Goal: Use online tool/utility: Utilize a website feature to perform a specific function

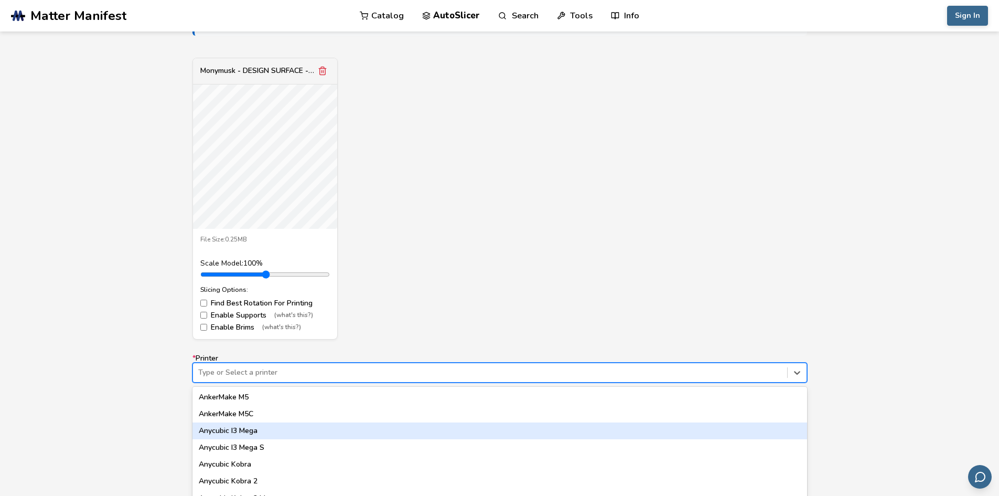
scroll to position [420, 0]
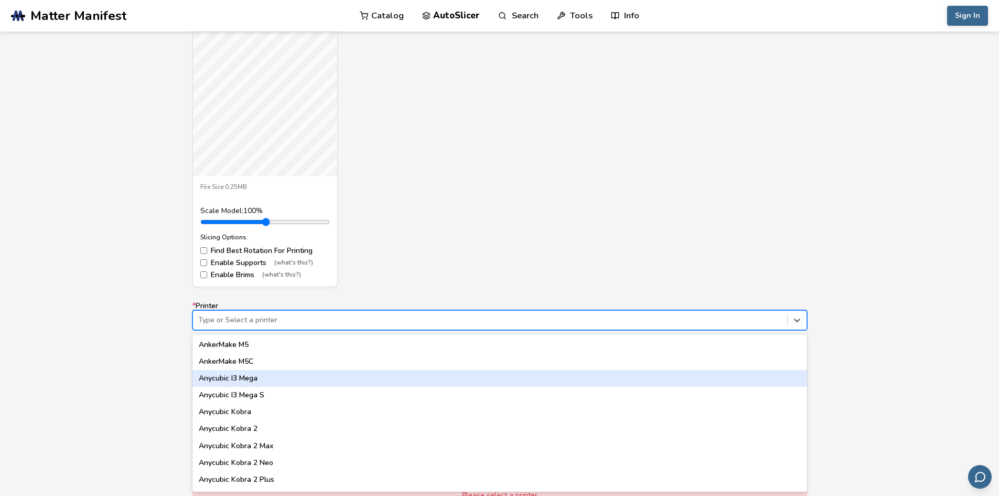
click at [286, 330] on div "62 results available. Use Up and Down to choose options, press Enter to select …" at bounding box center [499, 320] width 615 height 20
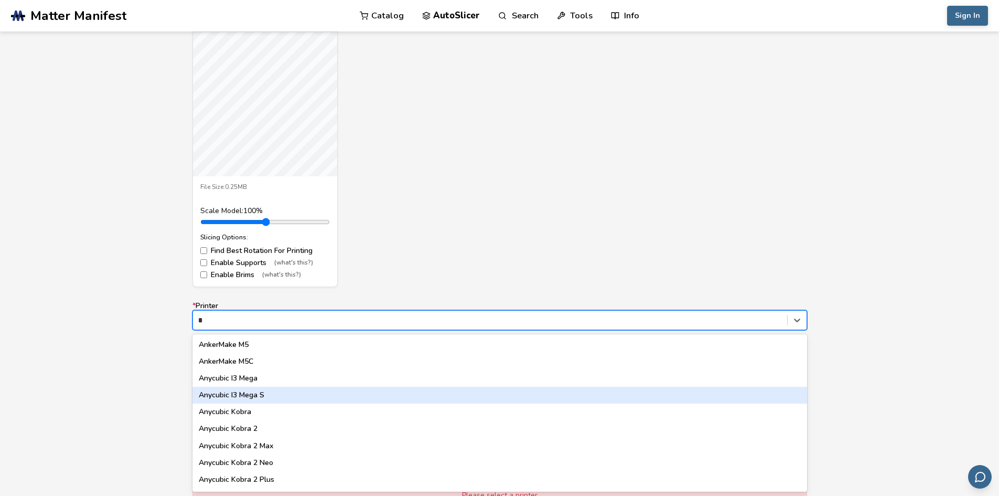
type input "**"
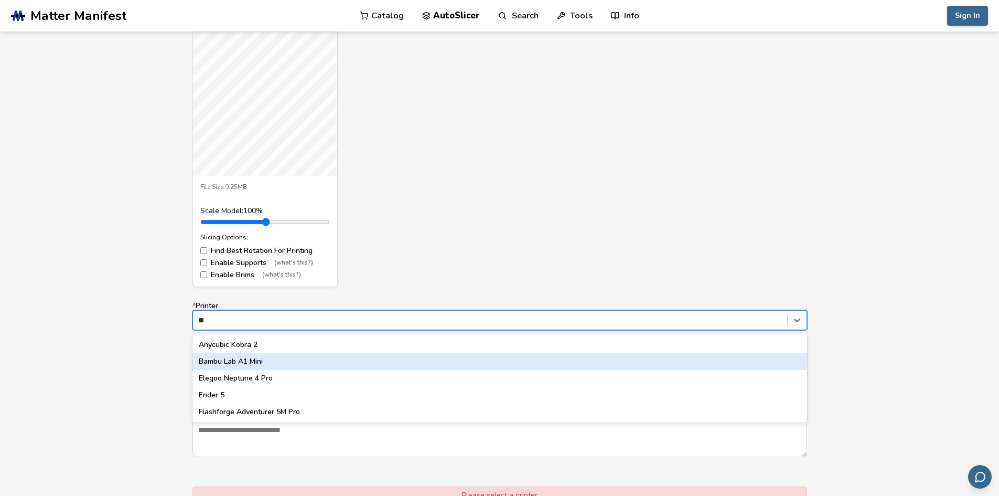
click at [269, 365] on div "Bambu Lab A1 Mini" at bounding box center [499, 361] width 615 height 17
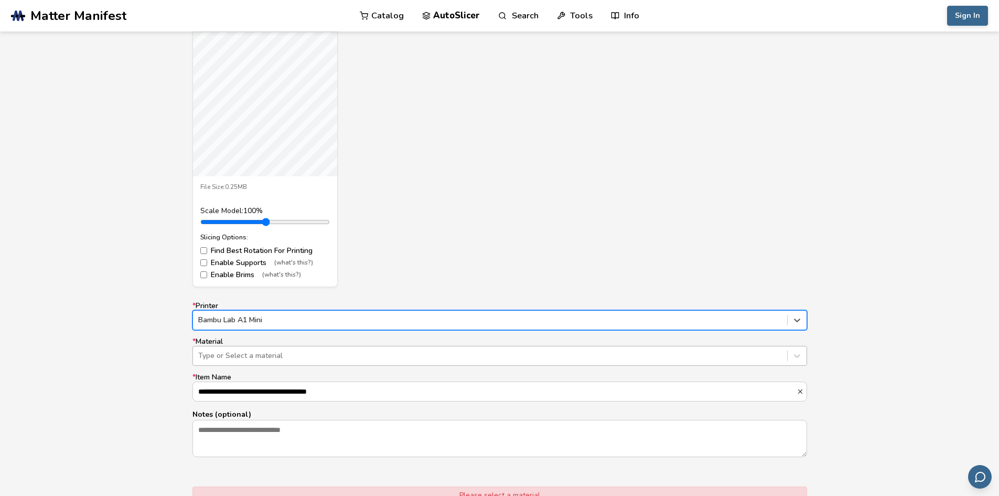
click at [269, 357] on div at bounding box center [490, 355] width 584 height 10
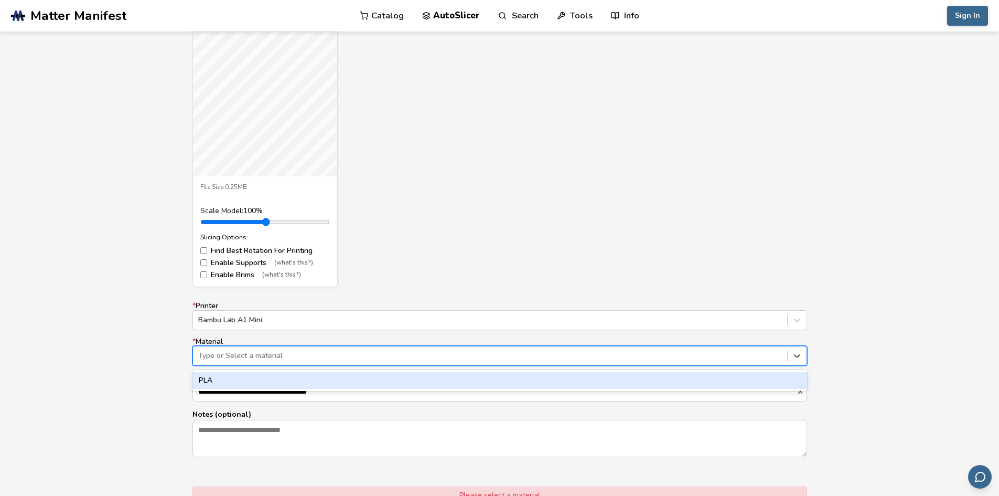
click at [259, 374] on div "PLA" at bounding box center [499, 380] width 615 height 17
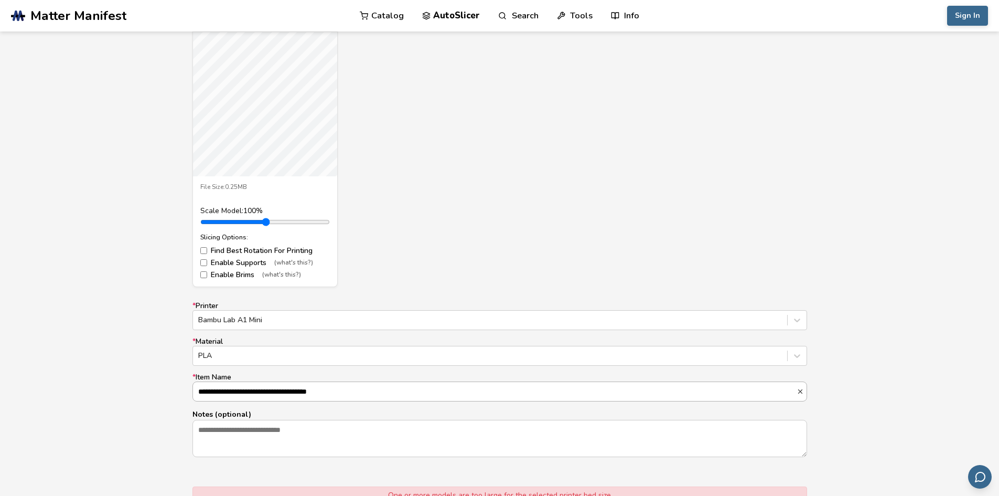
click at [264, 395] on input "**********" at bounding box center [495, 391] width 604 height 19
click at [270, 425] on textarea "Notes (optional)" at bounding box center [500, 438] width 614 height 36
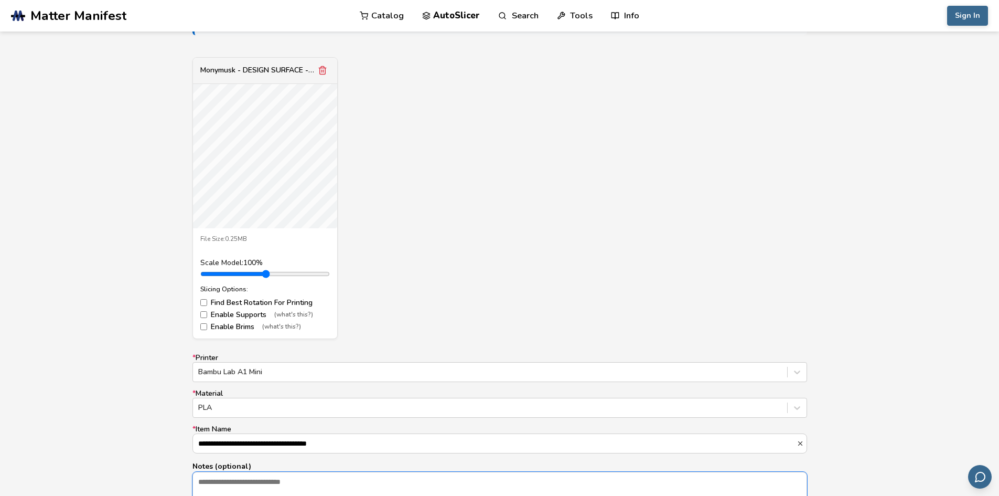
scroll to position [367, 0]
drag, startPoint x: 228, startPoint y: 272, endPoint x: 207, endPoint y: 275, distance: 21.1
click at [207, 275] on input "range" at bounding box center [265, 274] width 130 height 8
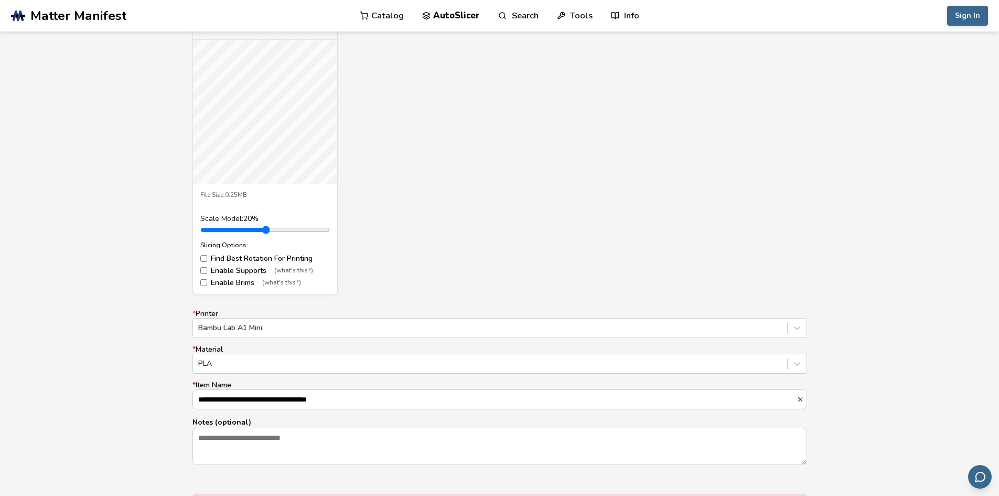
scroll to position [524, 0]
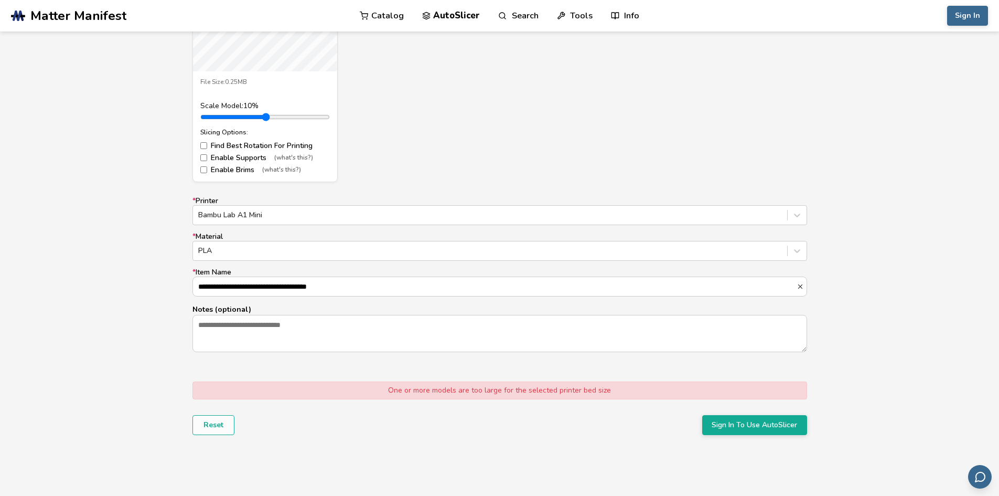
drag, startPoint x: 208, startPoint y: 114, endPoint x: 194, endPoint y: 114, distance: 14.7
type input "***"
click at [200, 114] on input "range" at bounding box center [265, 117] width 130 height 8
click at [618, 452] on div "**********" at bounding box center [499, 164] width 999 height 624
click at [225, 420] on button "Reset" at bounding box center [213, 425] width 42 height 20
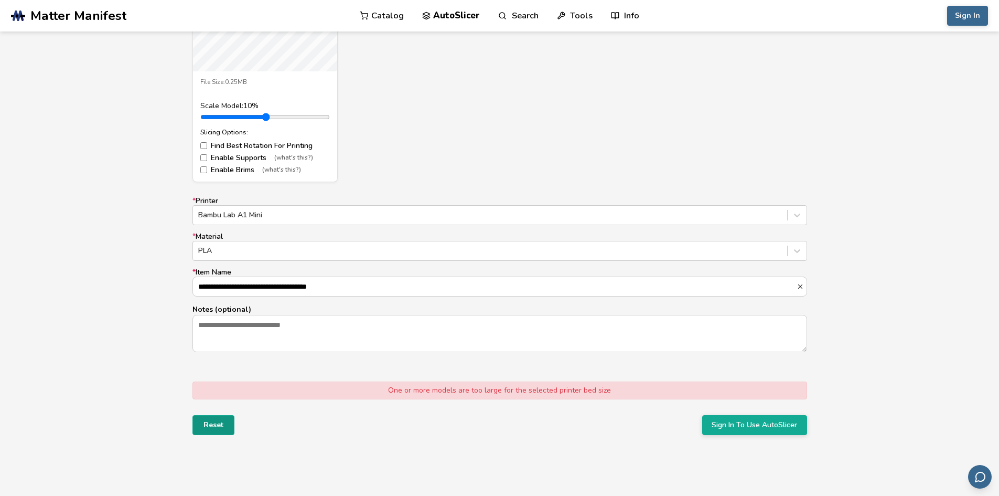
scroll to position [56, 0]
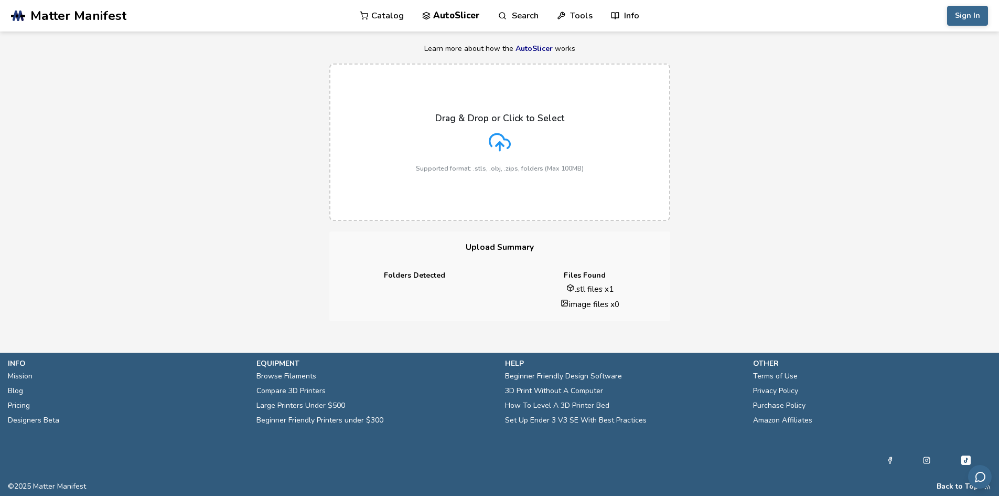
click at [513, 137] on div "Drag & Drop or Click to Select Supported format: .stls, .obj, .zips, folders (M…" at bounding box center [500, 142] width 168 height 59
click at [0, 0] on input "Drag & Drop or Click to Select Supported format: .stls, .obj, .zips, folders (M…" at bounding box center [0, 0] width 0 height 0
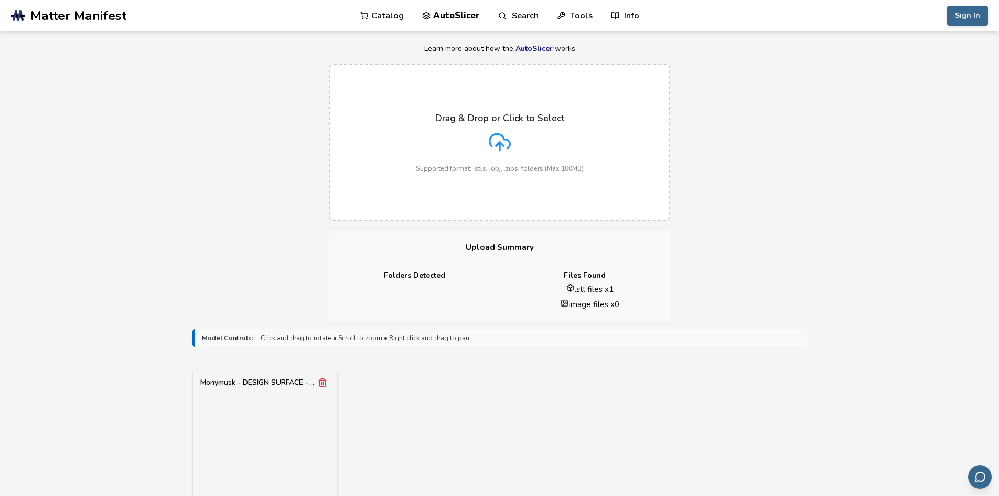
scroll to position [524, 0]
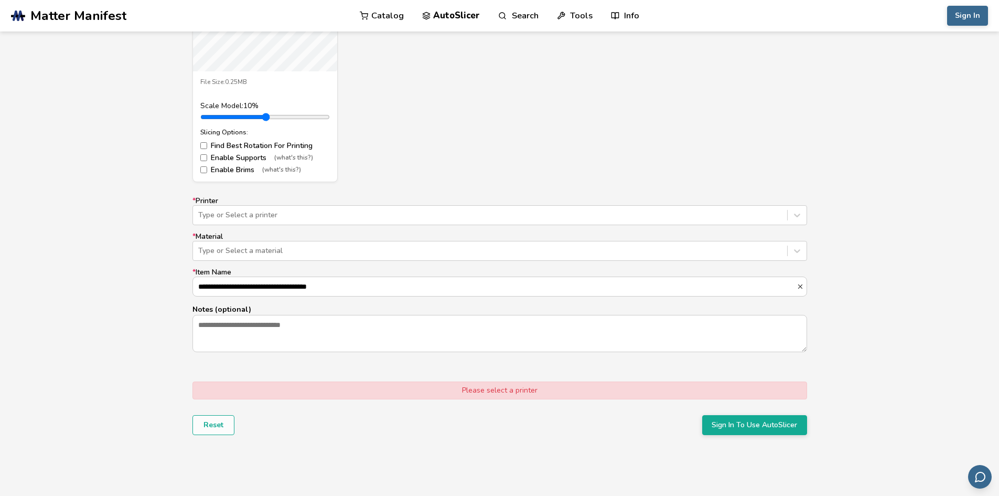
drag, startPoint x: 227, startPoint y: 118, endPoint x: 192, endPoint y: 116, distance: 34.2
type input "***"
click at [200, 116] on input "range" at bounding box center [265, 117] width 130 height 8
drag, startPoint x: 205, startPoint y: 115, endPoint x: 192, endPoint y: 115, distance: 12.6
click at [200, 115] on input "range" at bounding box center [265, 117] width 130 height 8
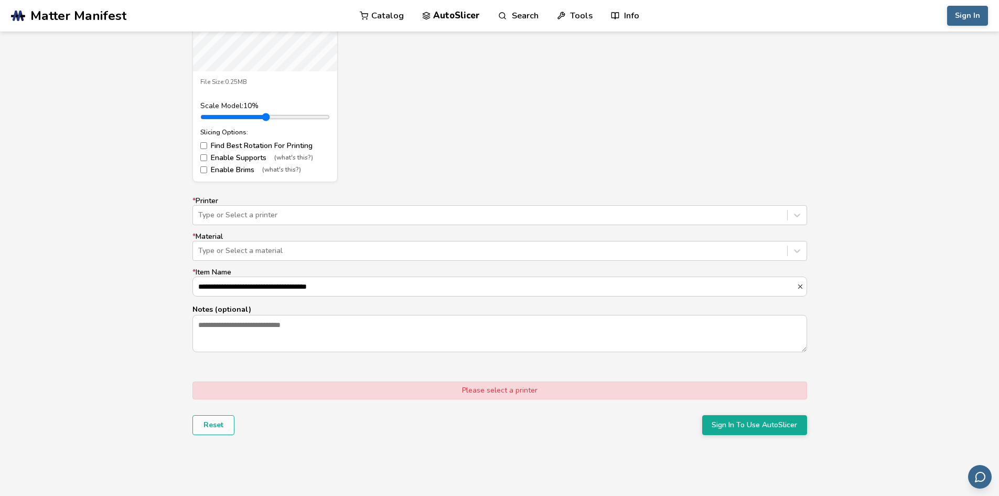
click at [253, 106] on div "Scale Model: 10 %" at bounding box center [265, 106] width 130 height 8
click at [251, 105] on div "Scale Model: 10 %" at bounding box center [265, 106] width 130 height 8
click at [248, 104] on div "Scale Model: 10 %" at bounding box center [265, 106] width 130 height 8
click at [217, 154] on label "Enable Supports (what's this?)" at bounding box center [265, 158] width 130 height 8
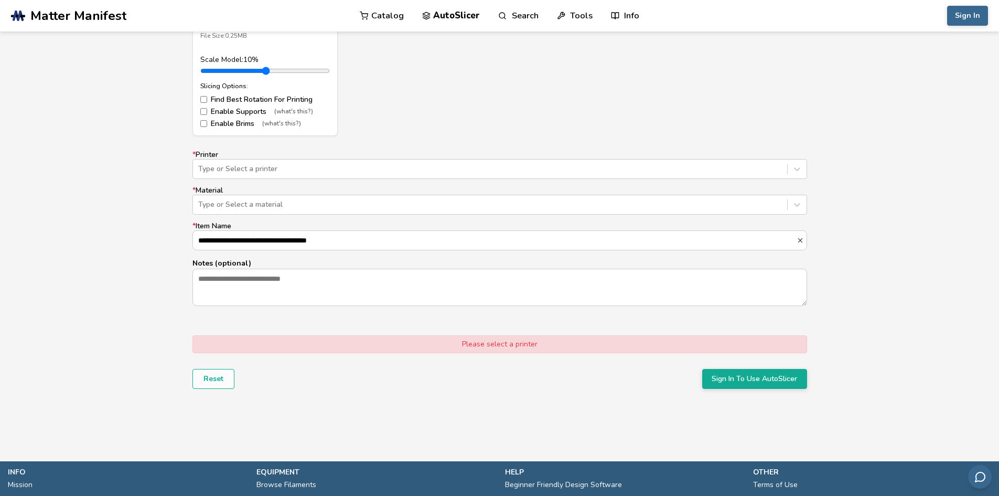
scroll to position [577, 0]
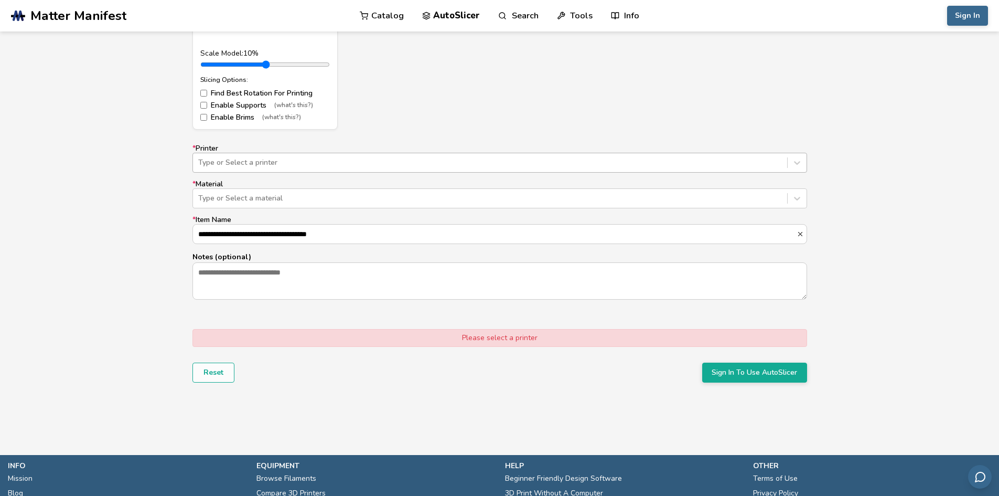
click at [302, 162] on div at bounding box center [490, 162] width 584 height 10
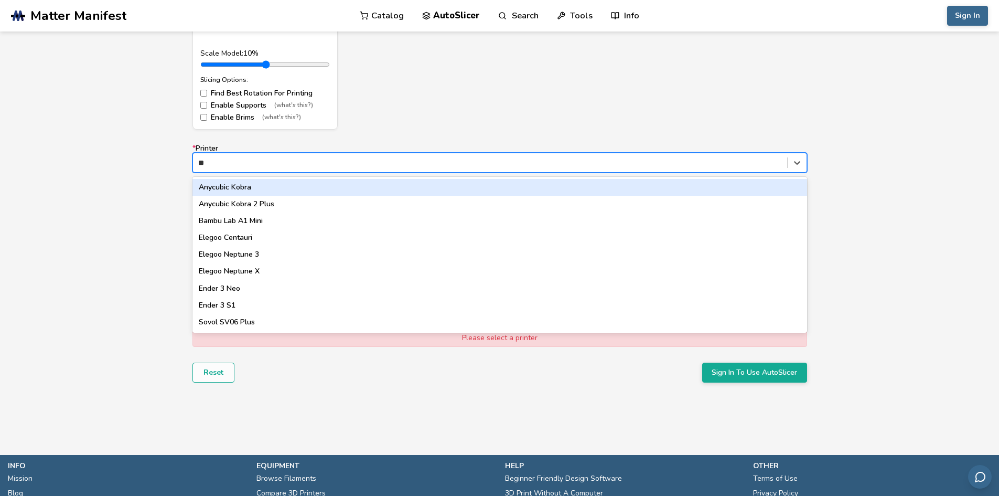
type input "***"
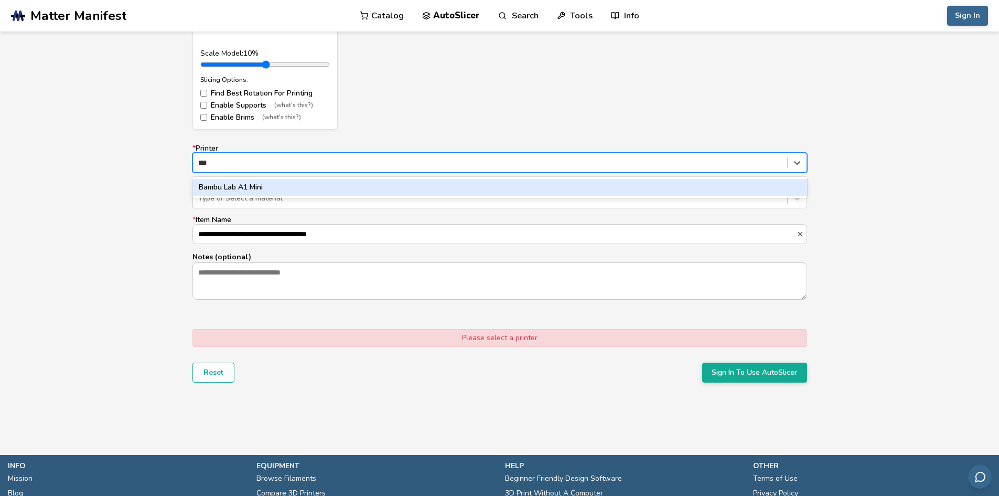
click at [283, 184] on div "Bambu Lab A1 Mini" at bounding box center [499, 187] width 615 height 17
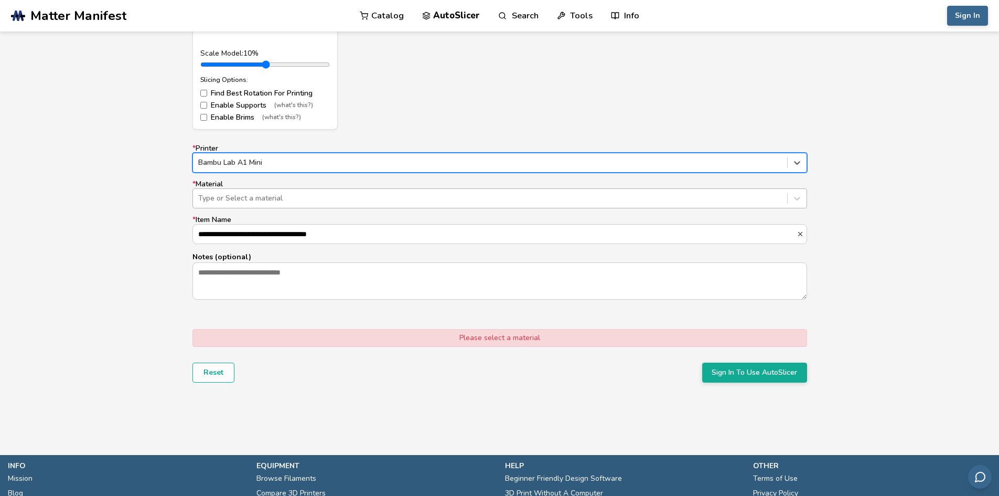
click at [278, 194] on div at bounding box center [490, 198] width 584 height 10
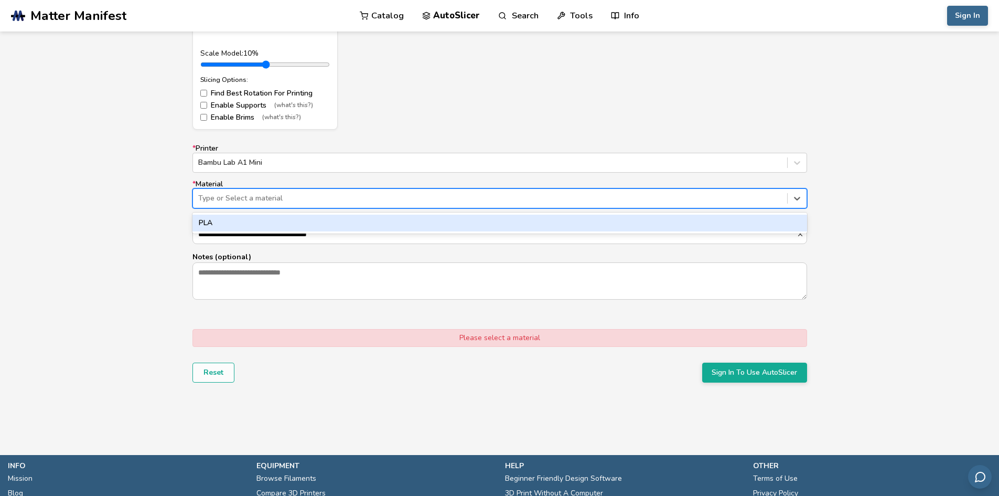
click at [272, 217] on div "PLA" at bounding box center [499, 222] width 615 height 17
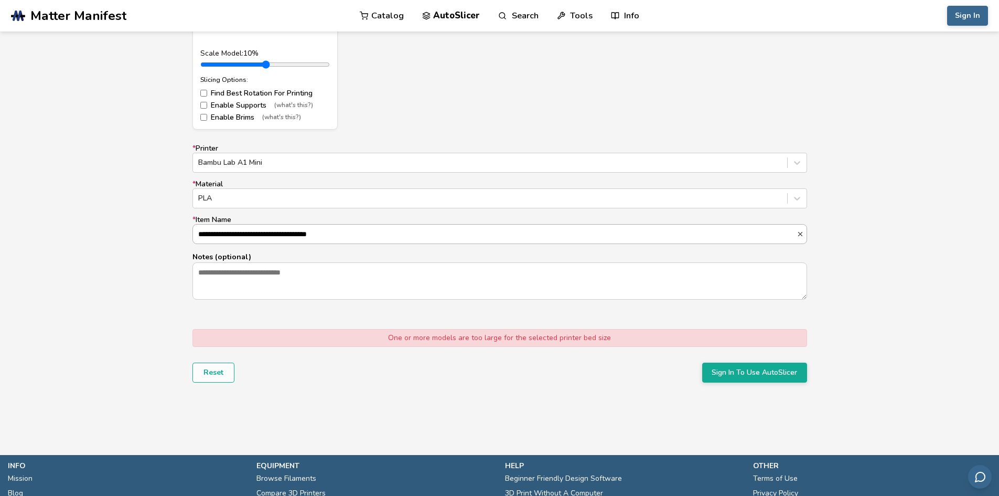
click at [265, 229] on input "**********" at bounding box center [495, 233] width 604 height 19
click at [268, 264] on textarea "Notes (optional)" at bounding box center [500, 281] width 614 height 36
click at [203, 369] on button "Reset" at bounding box center [213, 372] width 42 height 20
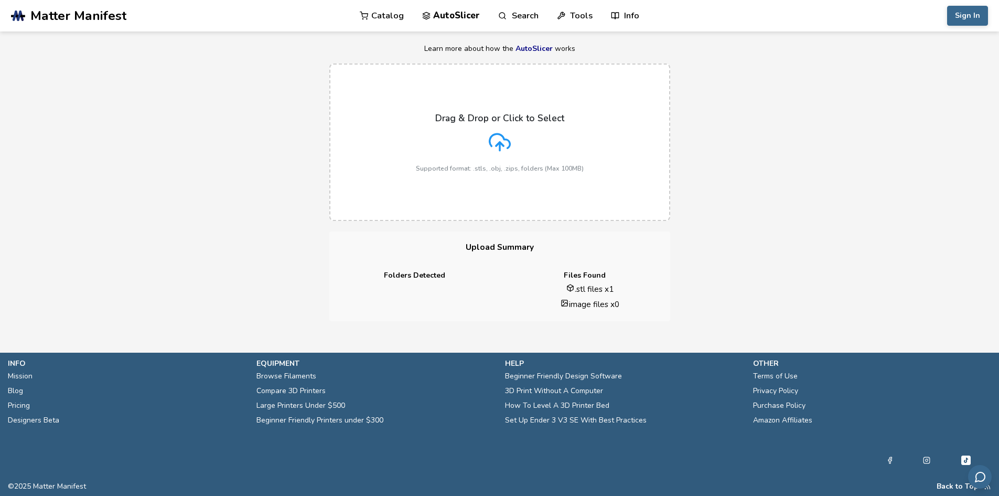
scroll to position [56, 0]
click at [454, 139] on div "Drag & Drop or Click to Select Supported format: .stls, .obj, .zips, folders (M…" at bounding box center [500, 142] width 168 height 59
click at [0, 0] on input "Drag & Drop or Click to Select Supported format: .stls, .obj, .zips, folders (M…" at bounding box center [0, 0] width 0 height 0
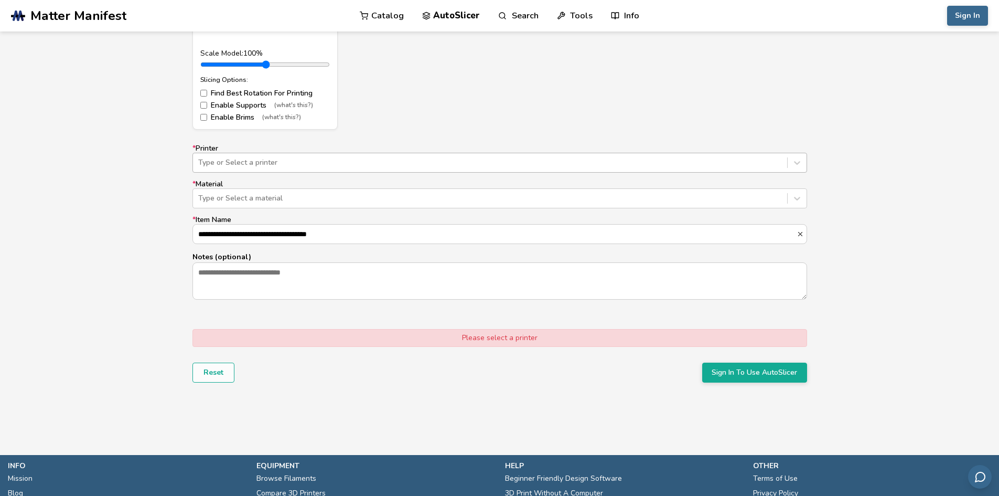
click at [282, 155] on div "Type or Select a printer" at bounding box center [490, 162] width 594 height 15
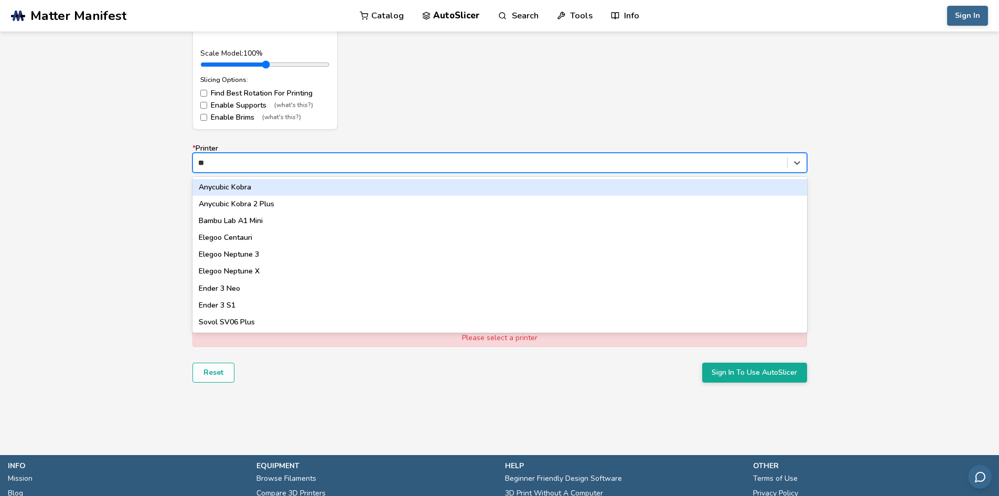
type input "***"
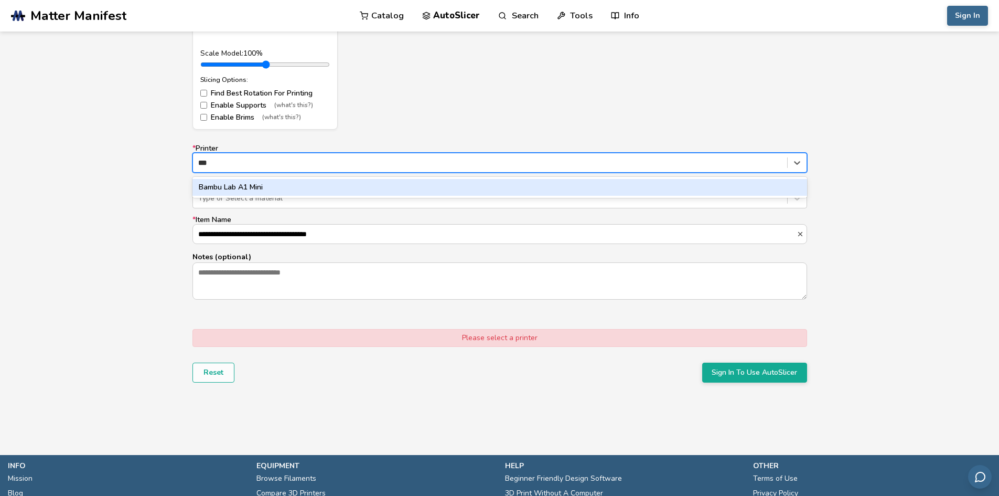
click at [252, 187] on div "Bambu Lab A1 Mini" at bounding box center [499, 187] width 615 height 17
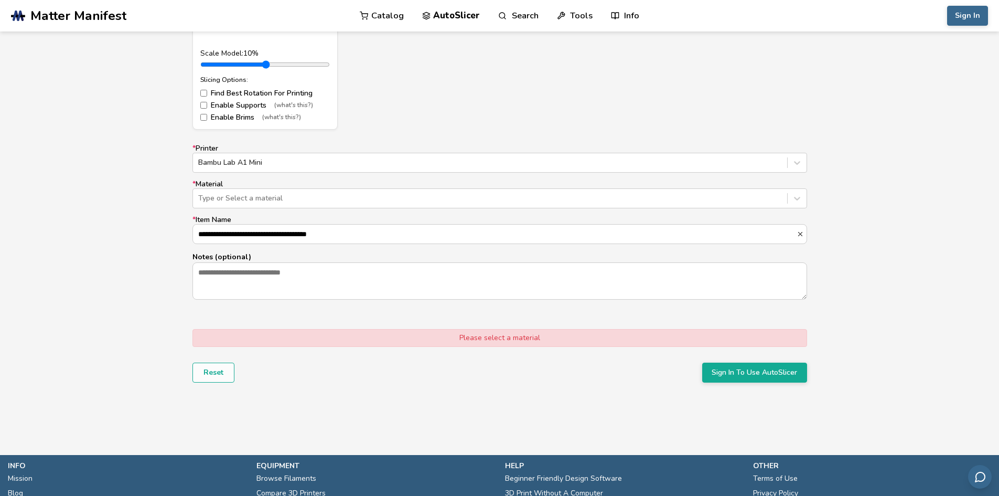
drag, startPoint x: 220, startPoint y: 65, endPoint x: 196, endPoint y: 57, distance: 24.9
type input "***"
click at [200, 60] on input "range" at bounding box center [265, 64] width 130 height 8
click at [249, 197] on div at bounding box center [490, 198] width 584 height 10
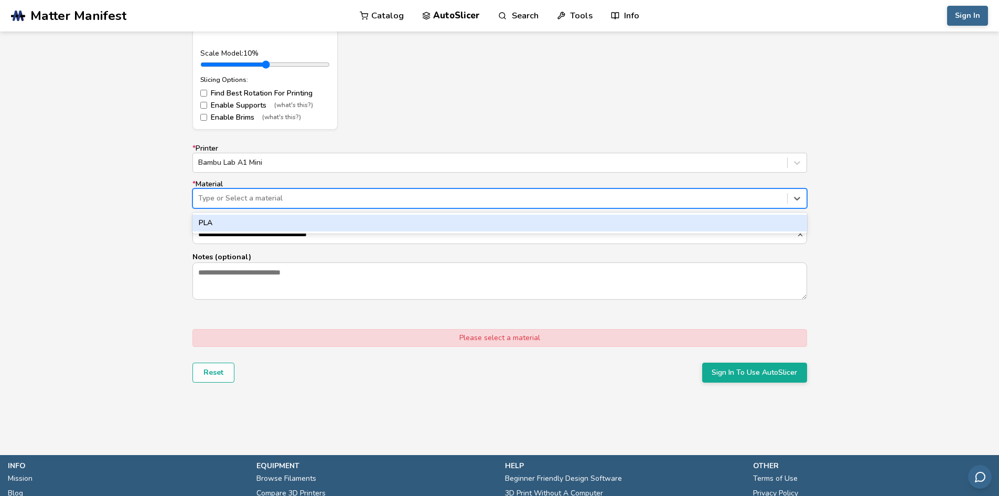
click at [237, 217] on div "PLA" at bounding box center [499, 222] width 615 height 17
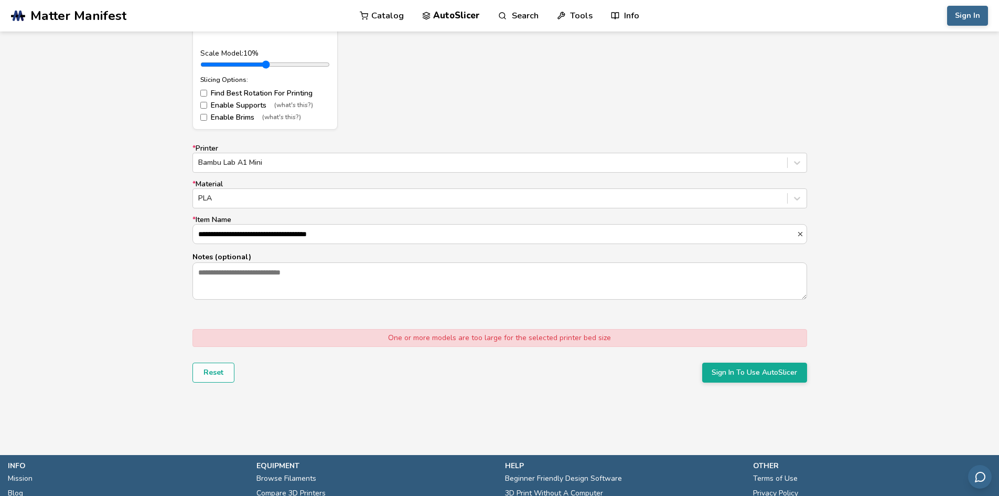
click at [221, 365] on button "Reset" at bounding box center [213, 372] width 42 height 20
drag, startPoint x: 221, startPoint y: 65, endPoint x: 197, endPoint y: 58, distance: 24.9
type input "***"
click at [200, 60] on input "range" at bounding box center [265, 64] width 130 height 8
click at [218, 159] on div at bounding box center [490, 162] width 584 height 10
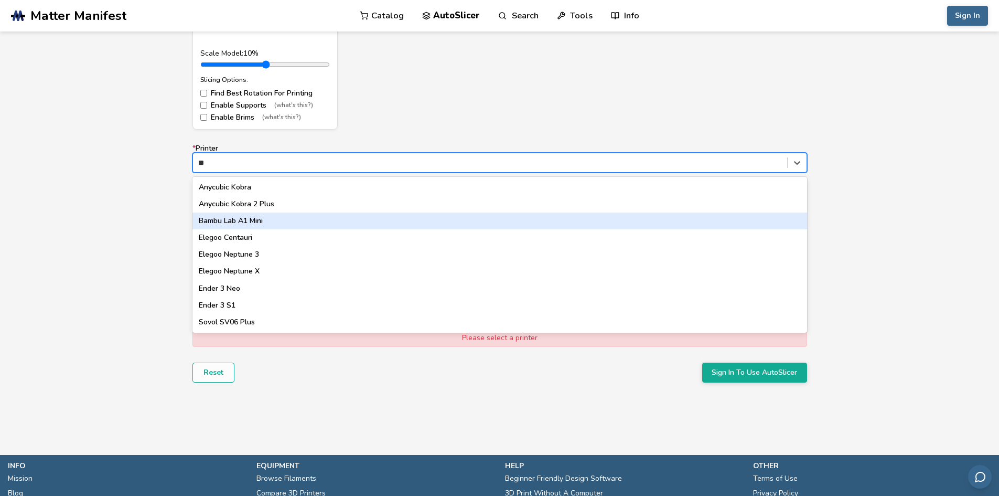
type input "***"
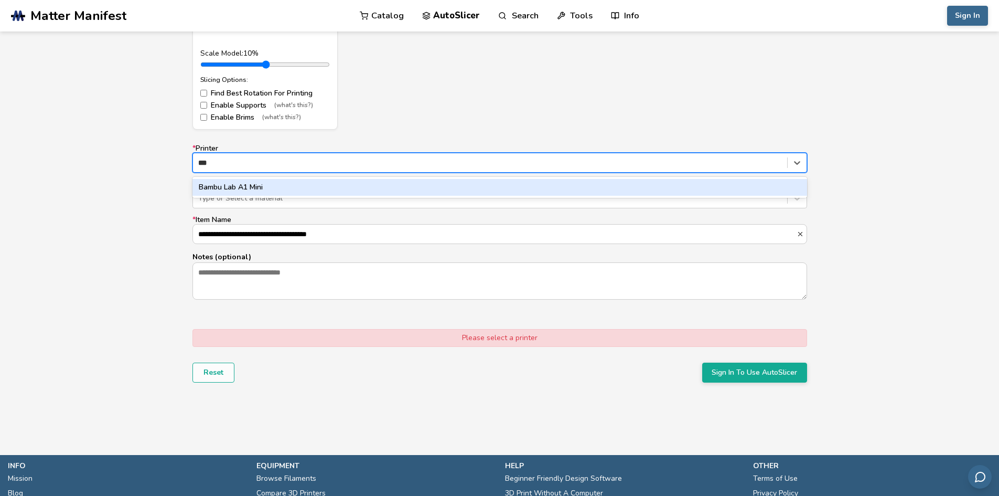
click at [235, 184] on div "Bambu Lab A1 Mini" at bounding box center [499, 187] width 615 height 17
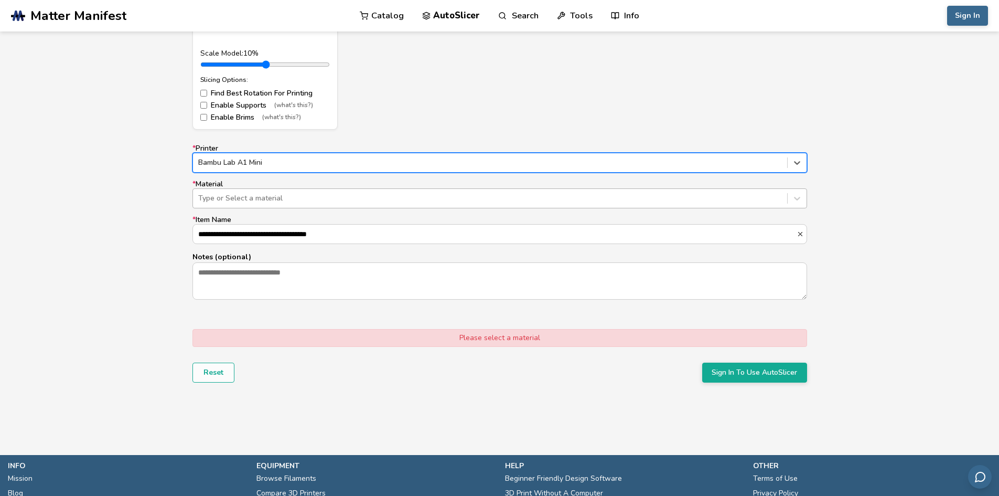
click at [250, 200] on div at bounding box center [490, 198] width 584 height 10
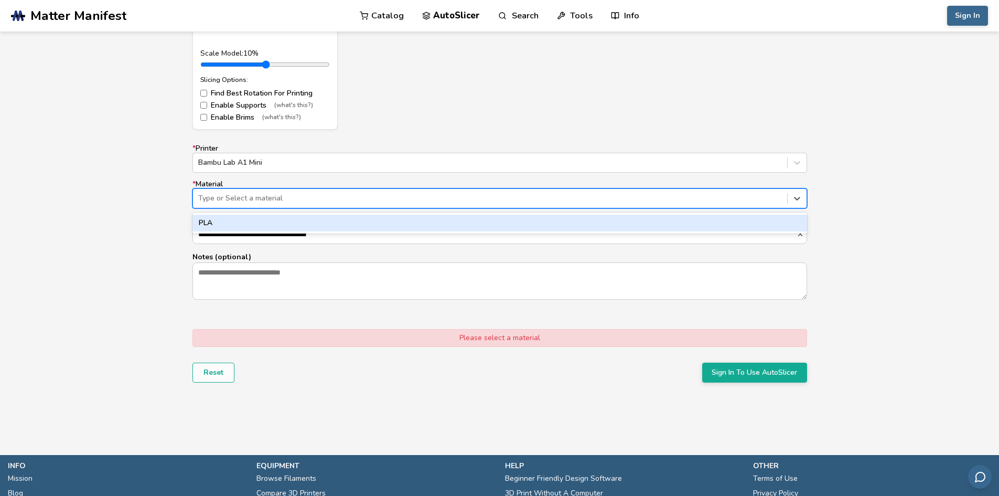
click at [245, 222] on div "PLA" at bounding box center [499, 222] width 615 height 17
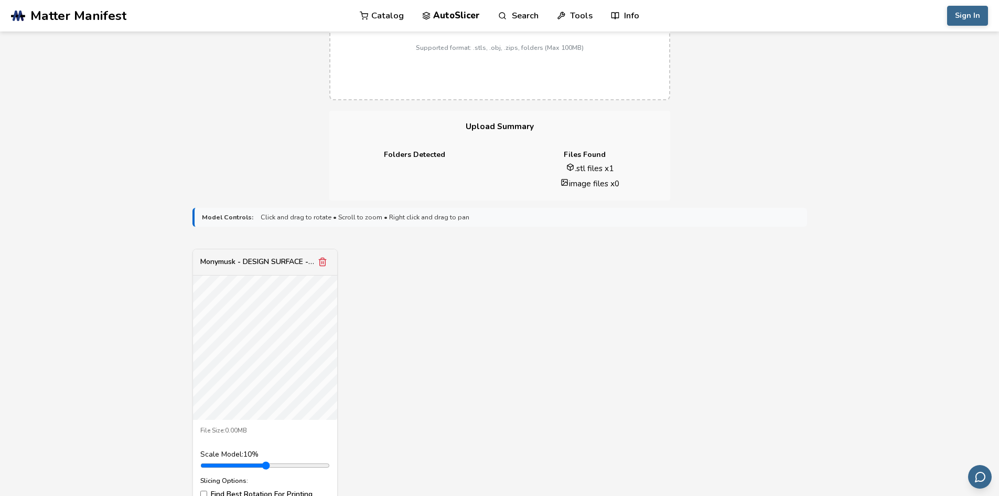
scroll to position [157, 0]
